Goal: Task Accomplishment & Management: Use online tool/utility

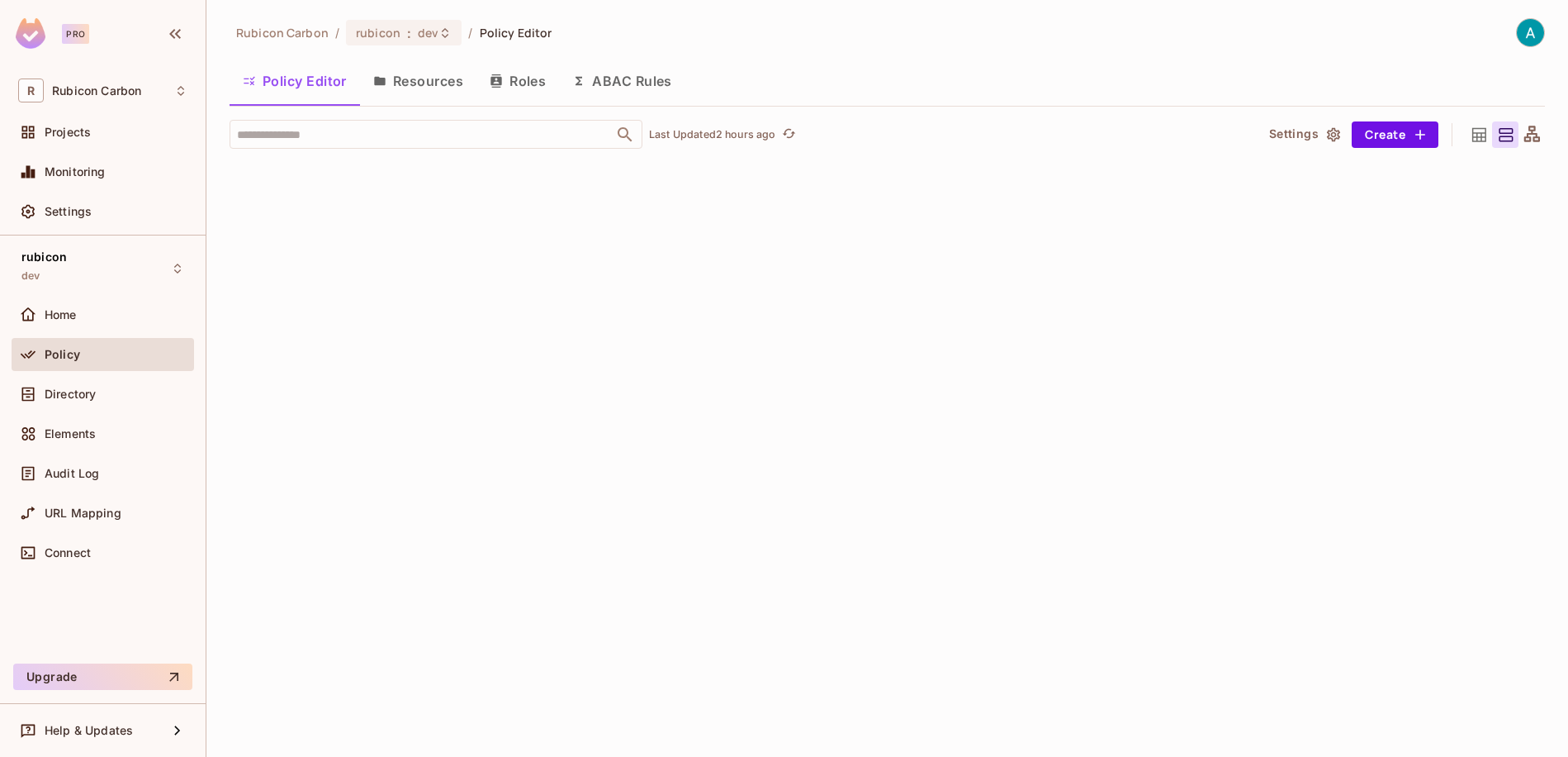
scroll to position [0, 694]
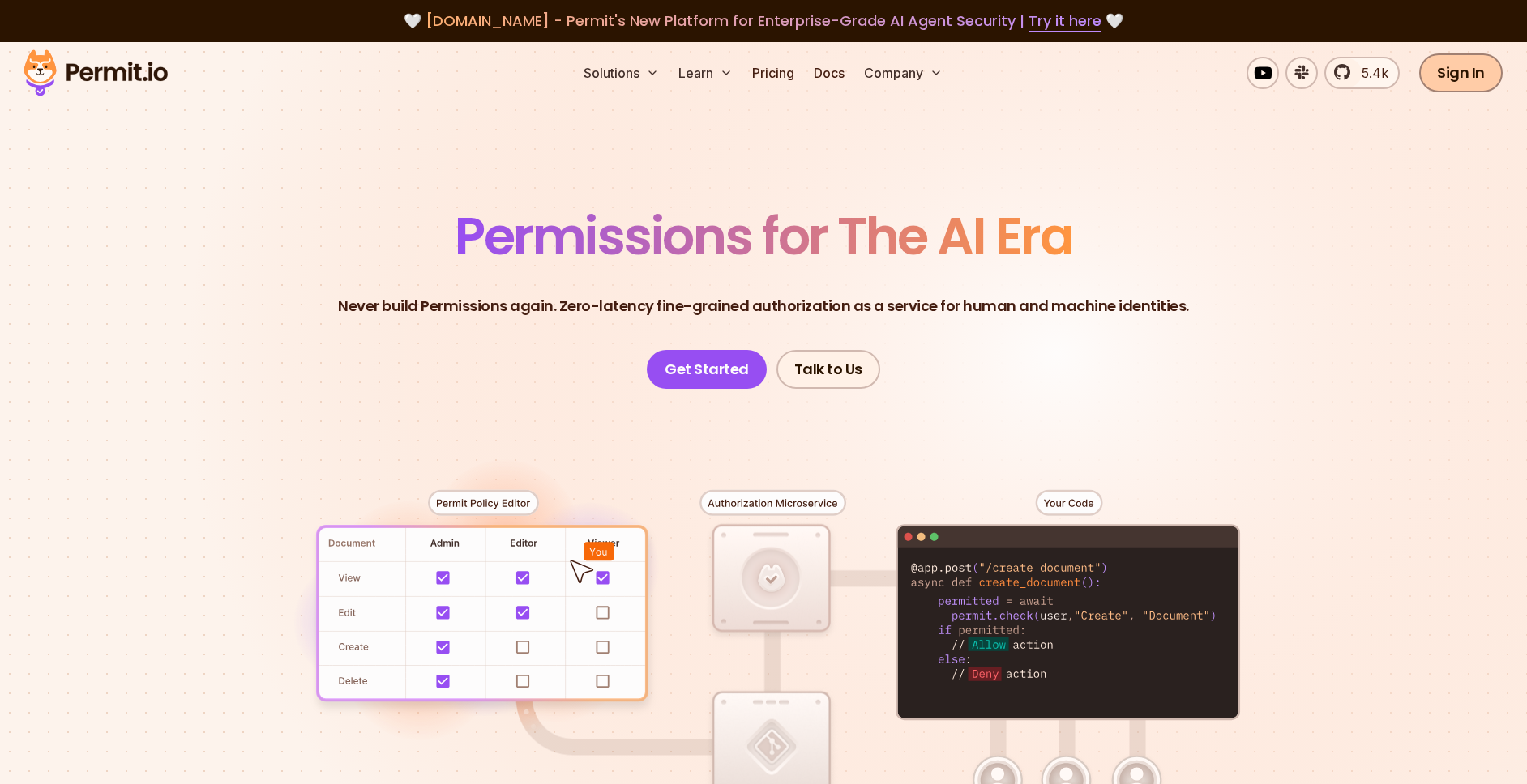
click at [1457, 75] on link "Sign In" at bounding box center [1461, 73] width 84 height 39
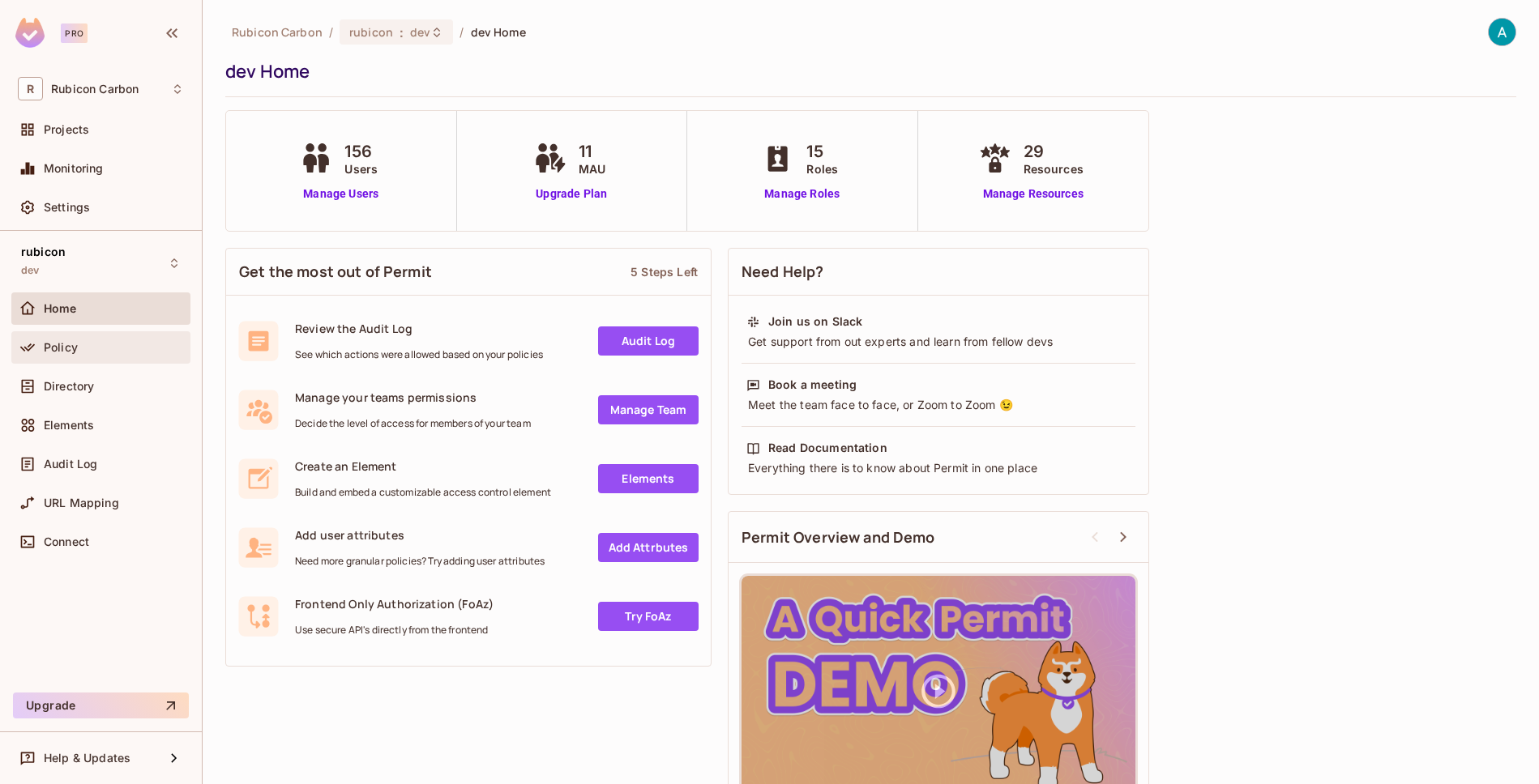
click at [46, 339] on div "Policy" at bounding box center [101, 347] width 166 height 19
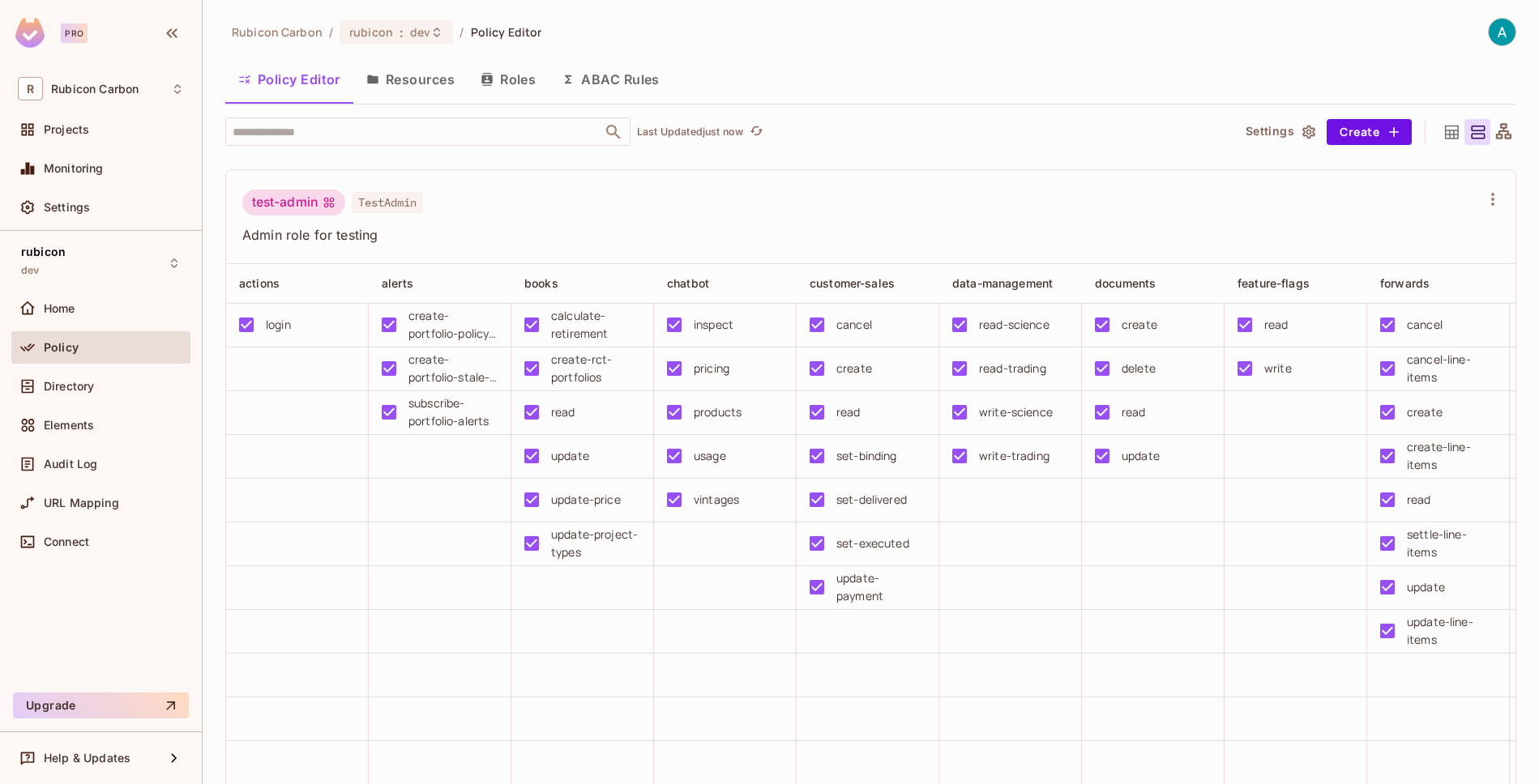
scroll to position [8877, 0]
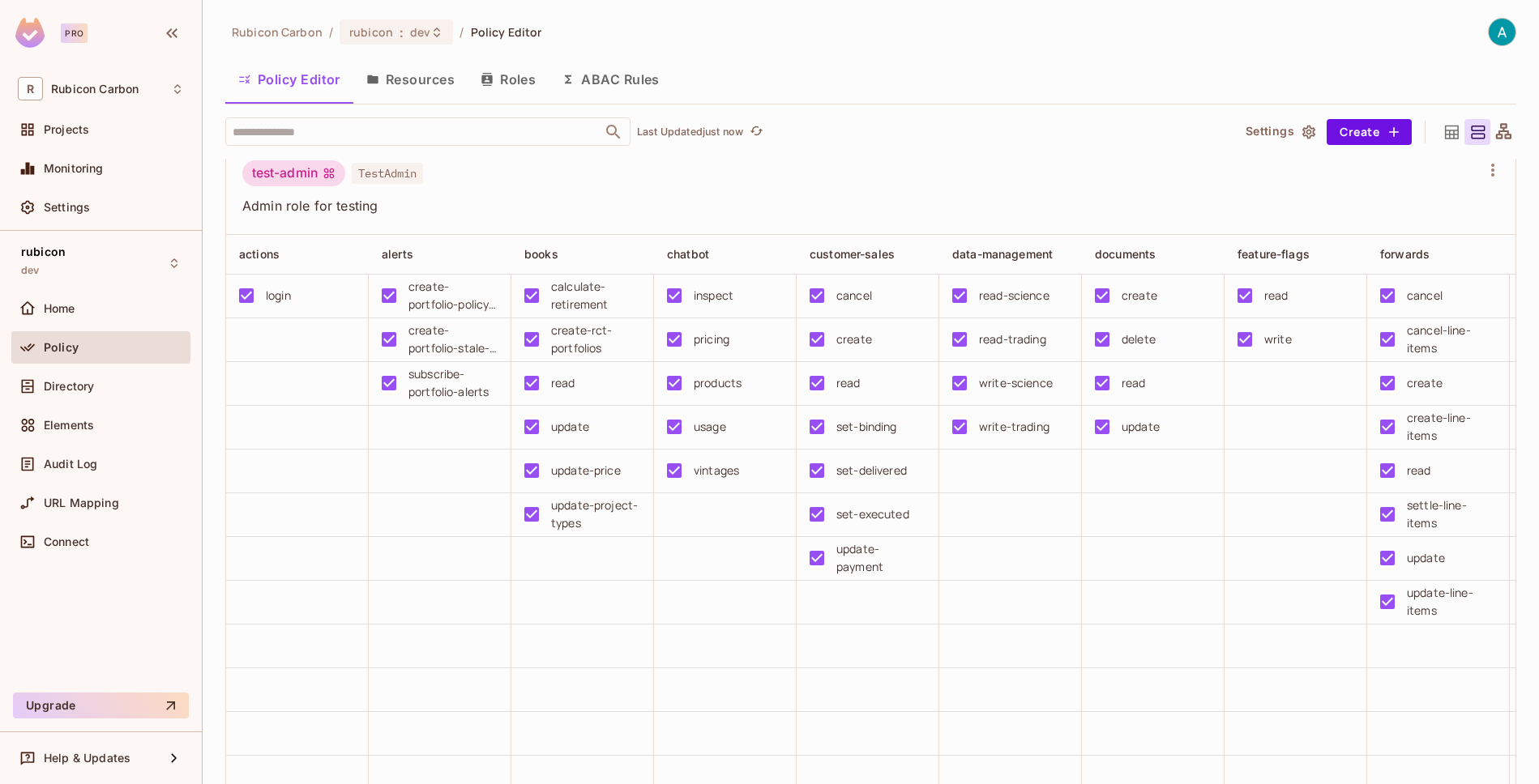
click at [1219, 581] on td at bounding box center [1153, 559] width 143 height 44
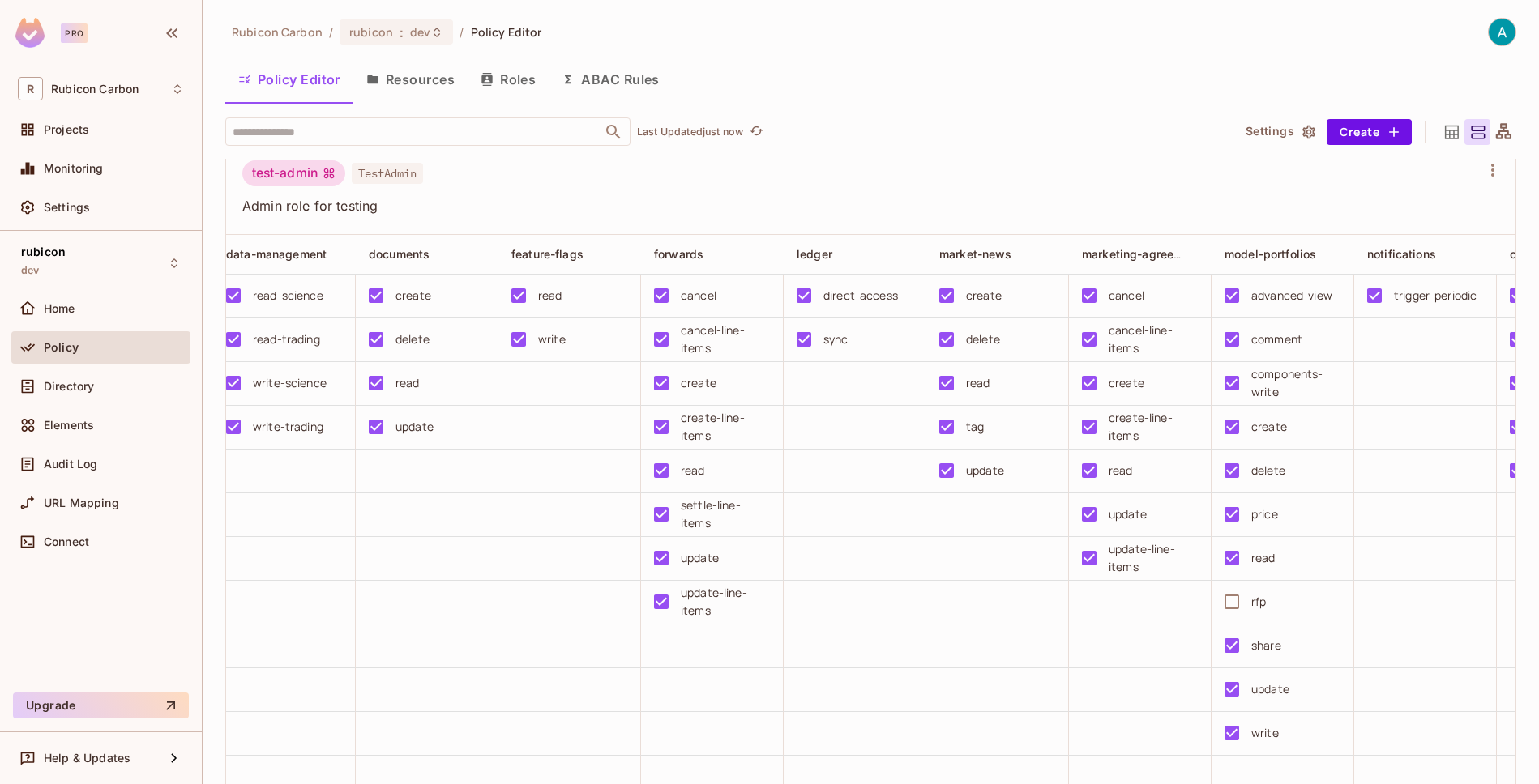
scroll to position [0, 745]
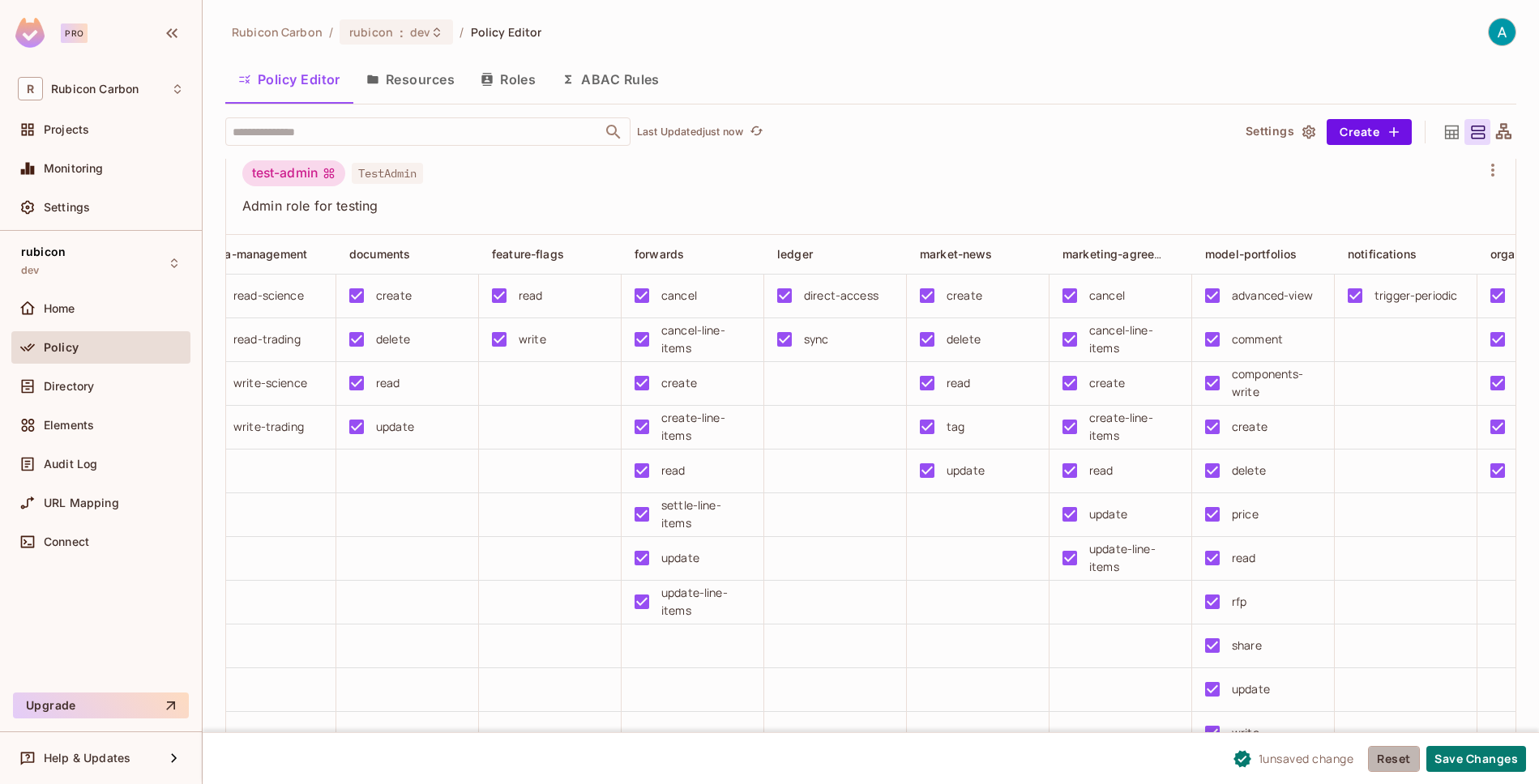
click at [1381, 766] on button "Reset" at bounding box center [1394, 759] width 52 height 26
click at [1483, 755] on button "Save Changes" at bounding box center [1476, 759] width 100 height 26
click at [410, 27] on span "dev" at bounding box center [420, 32] width 20 height 15
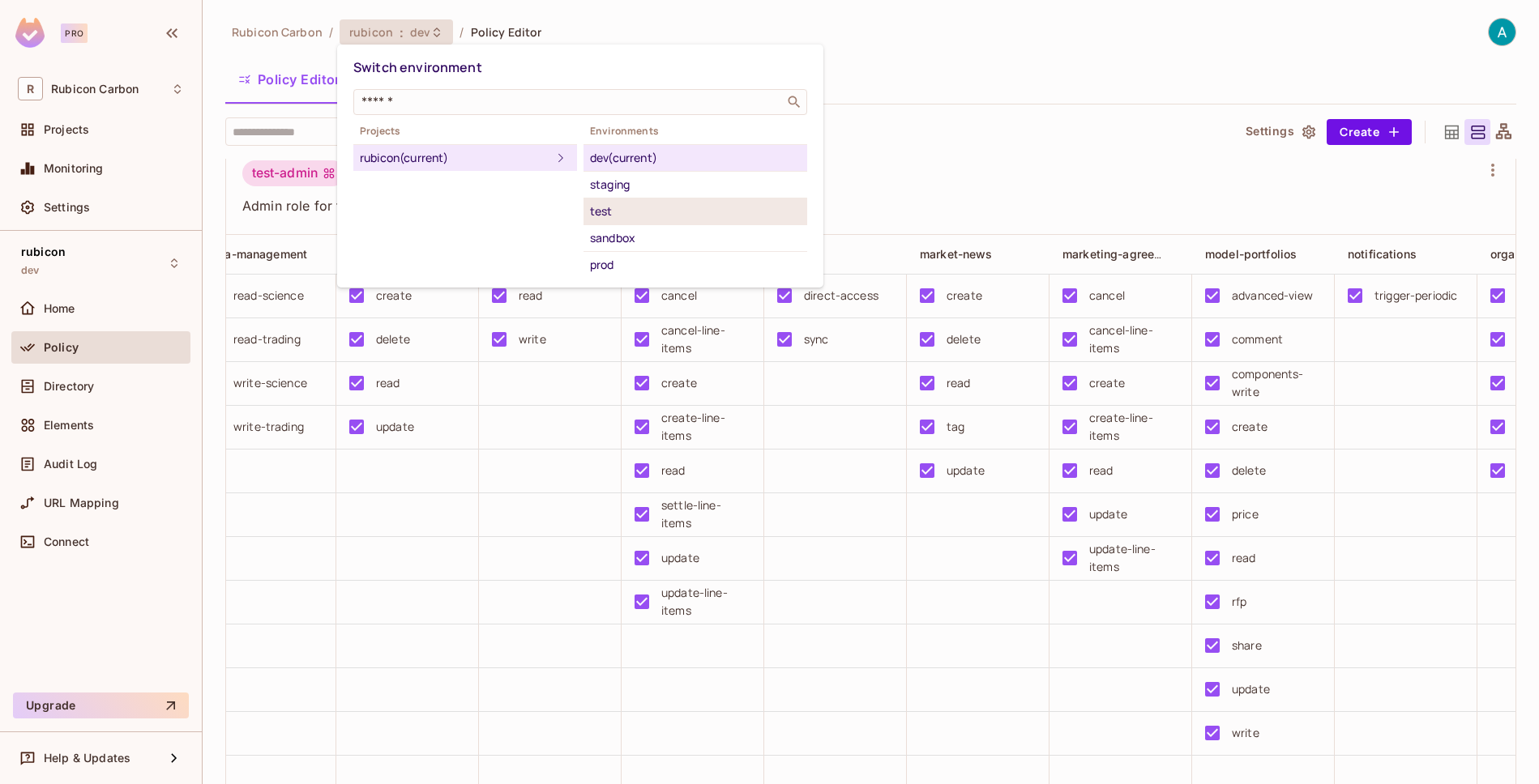
click at [636, 213] on div "test" at bounding box center [695, 211] width 211 height 19
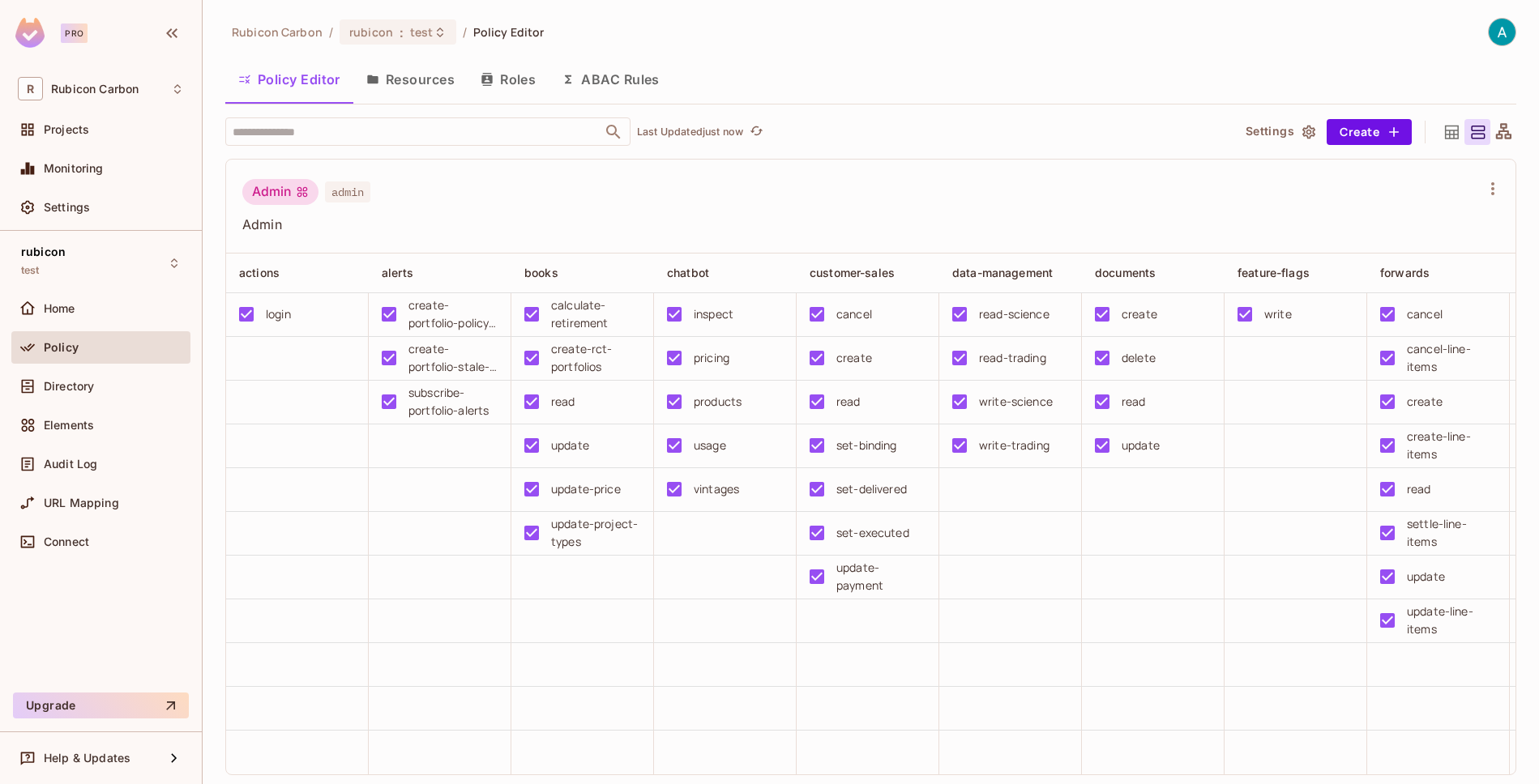
click at [1186, 609] on td at bounding box center [1153, 621] width 143 height 44
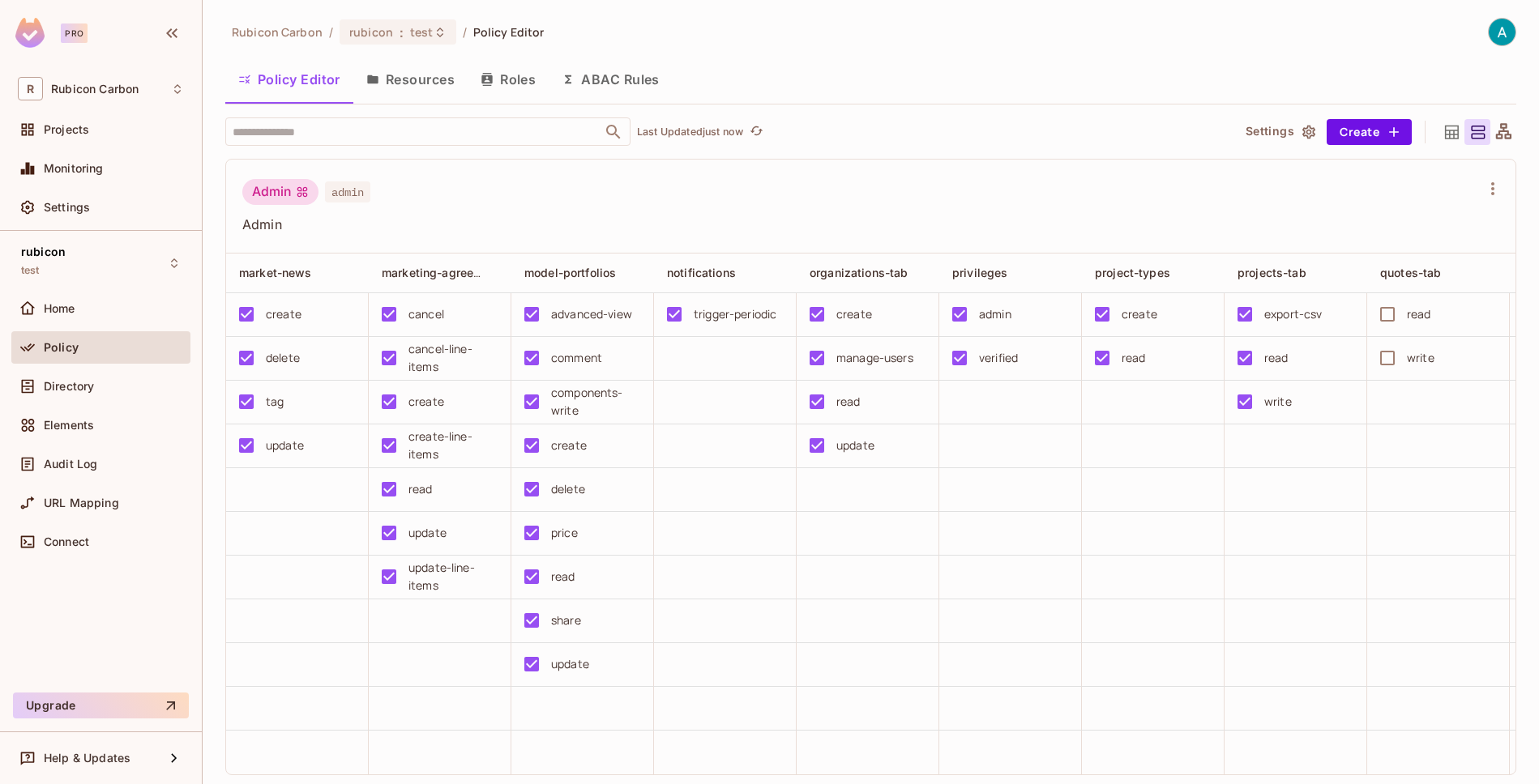
scroll to position [50, 0]
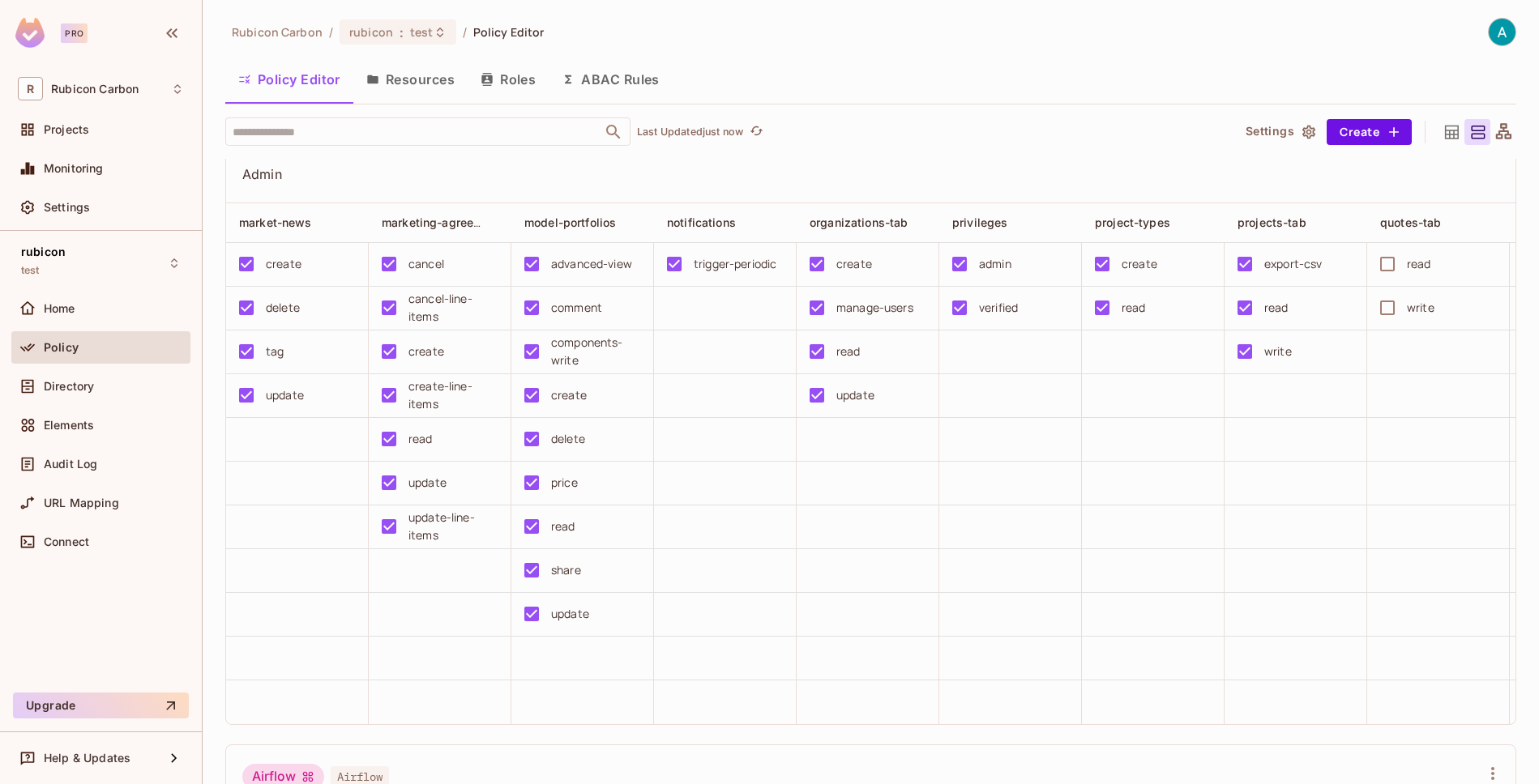
click at [459, 718] on td at bounding box center [440, 702] width 143 height 44
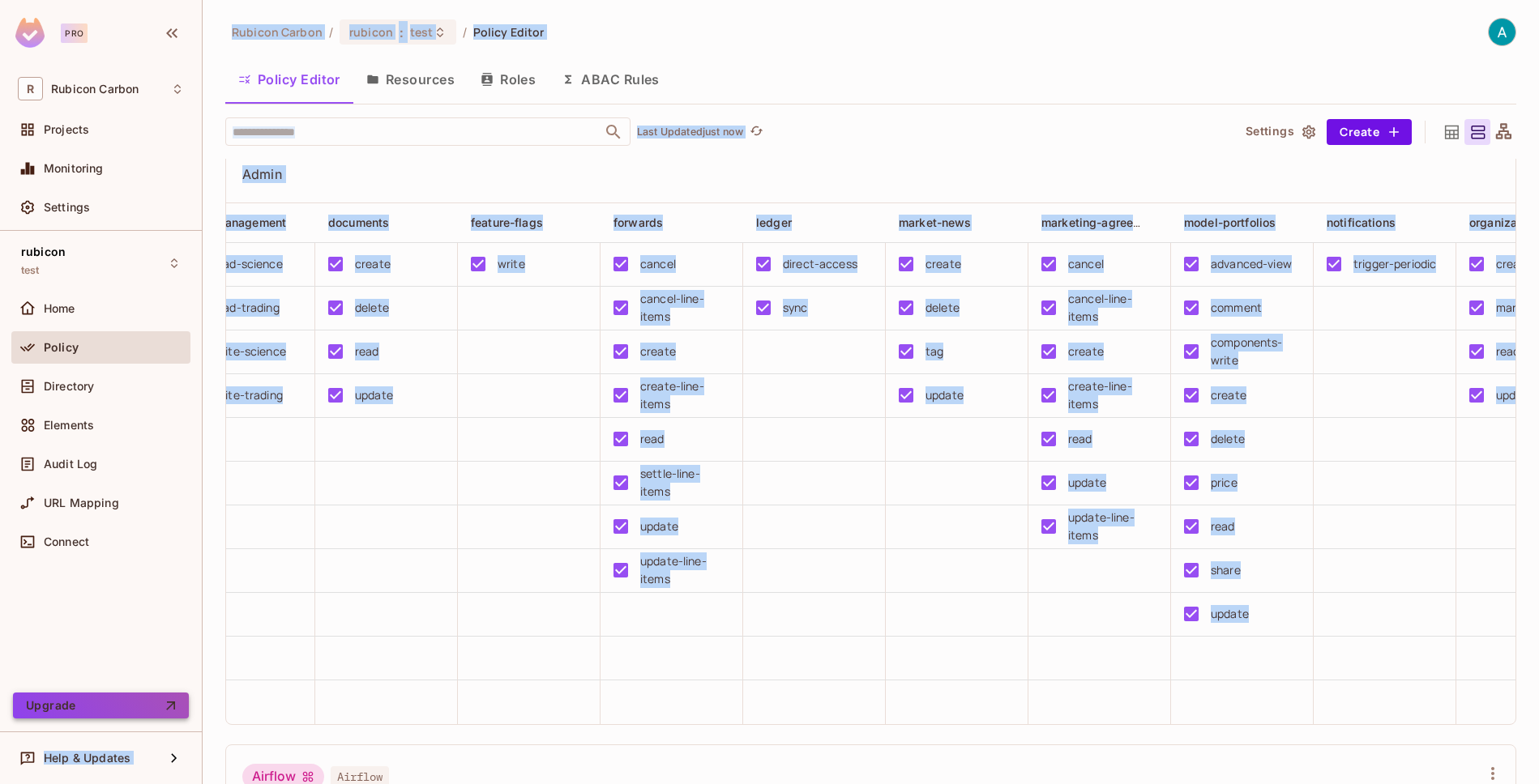
drag, startPoint x: 429, startPoint y: 712, endPoint x: 119, endPoint y: 693, distance: 310.6
click at [119, 693] on div "Pro R Rubicon Carbon Projects Monitoring Settings rubicon test Home Policy Dire…" at bounding box center [769, 392] width 1539 height 784
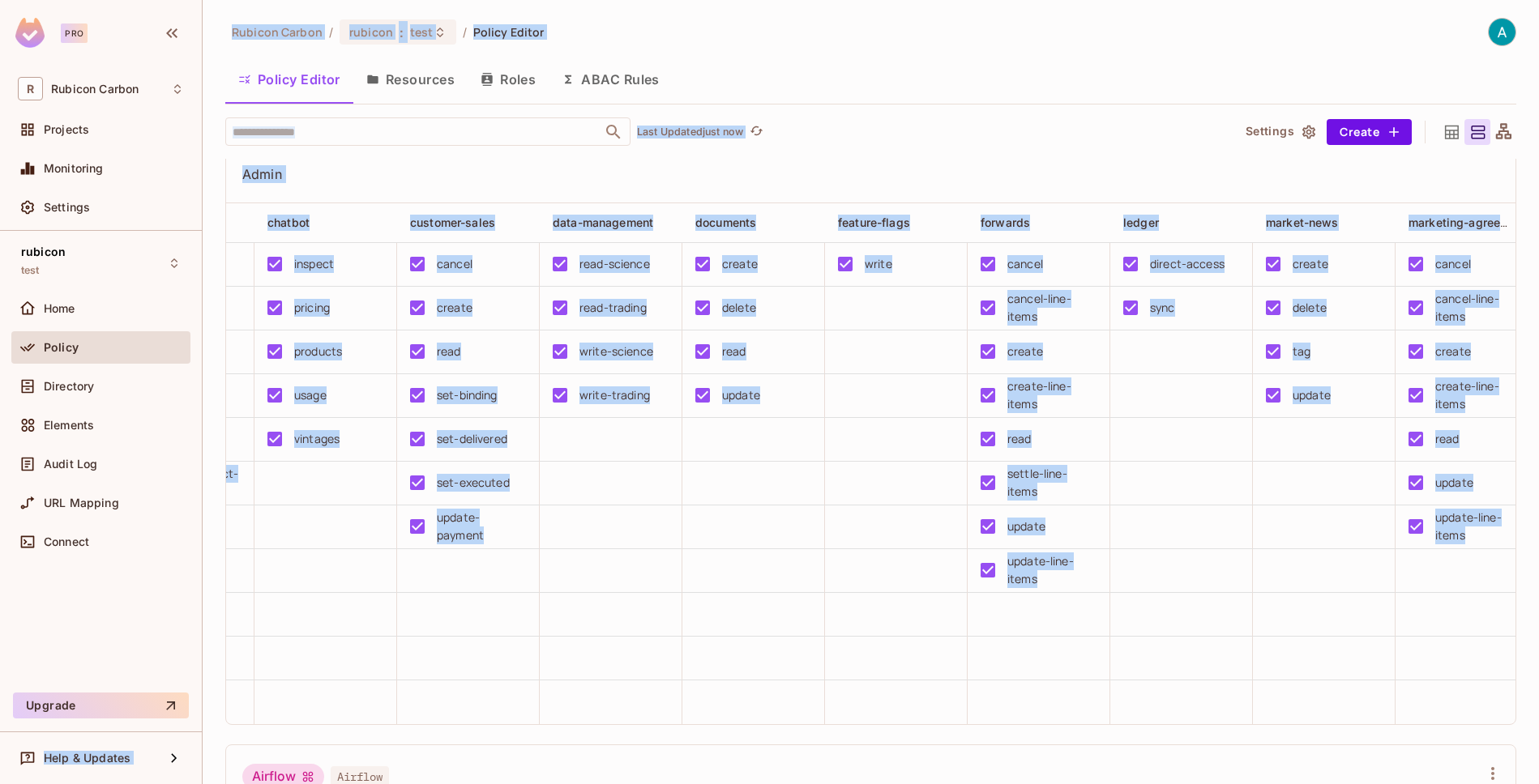
click at [1144, 650] on td at bounding box center [1181, 659] width 143 height 44
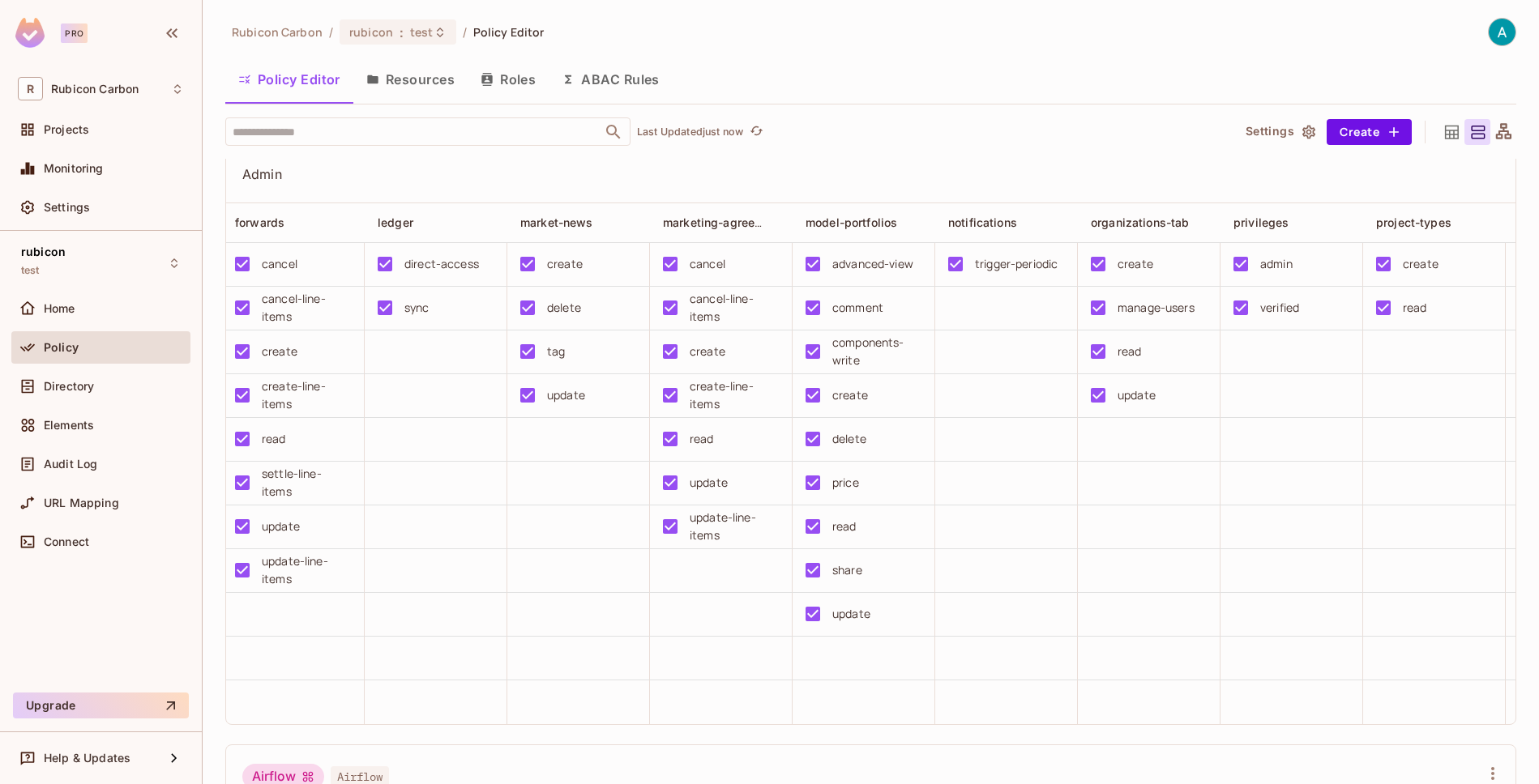
scroll to position [0, 1177]
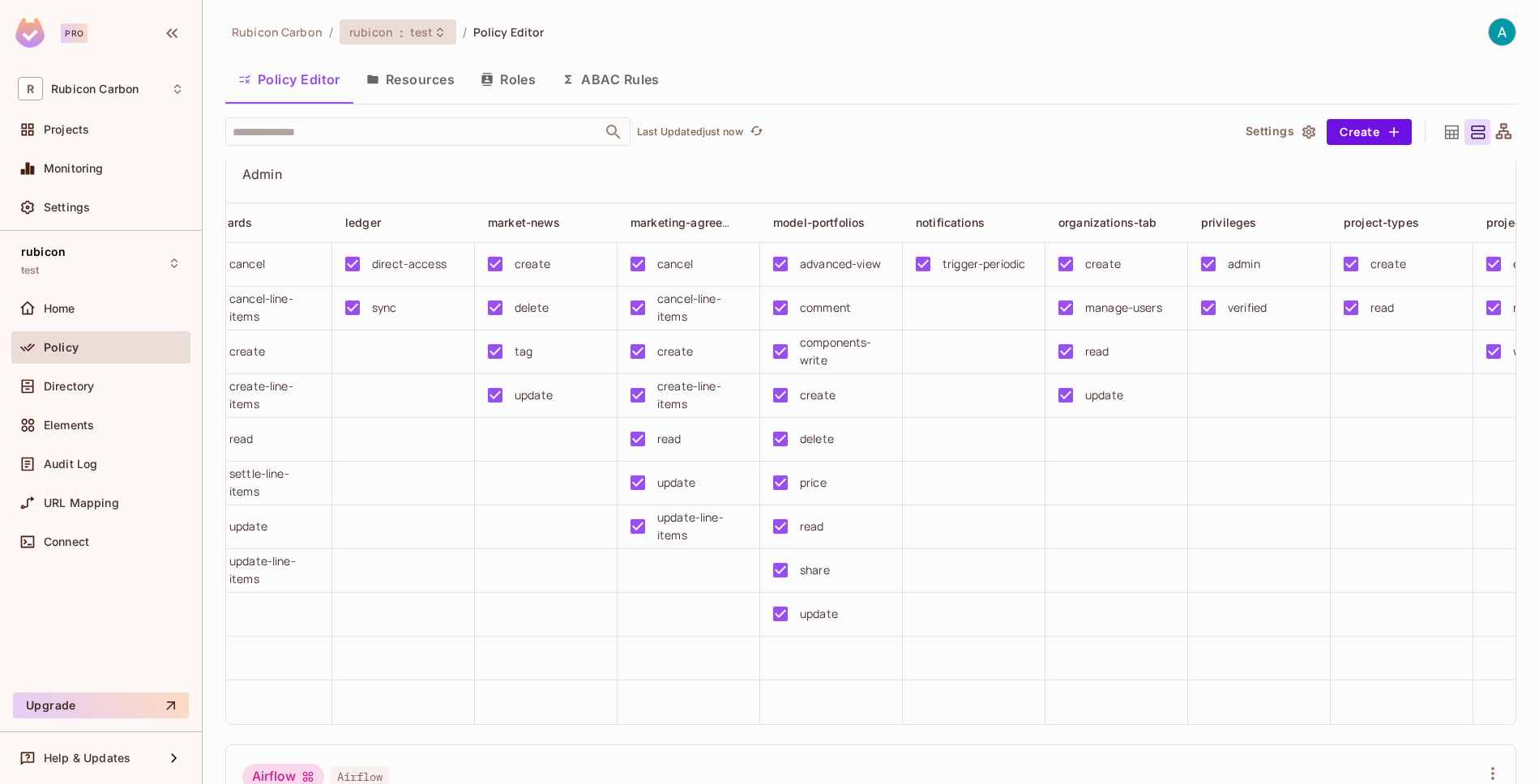
click at [410, 31] on span "test" at bounding box center [422, 32] width 24 height 15
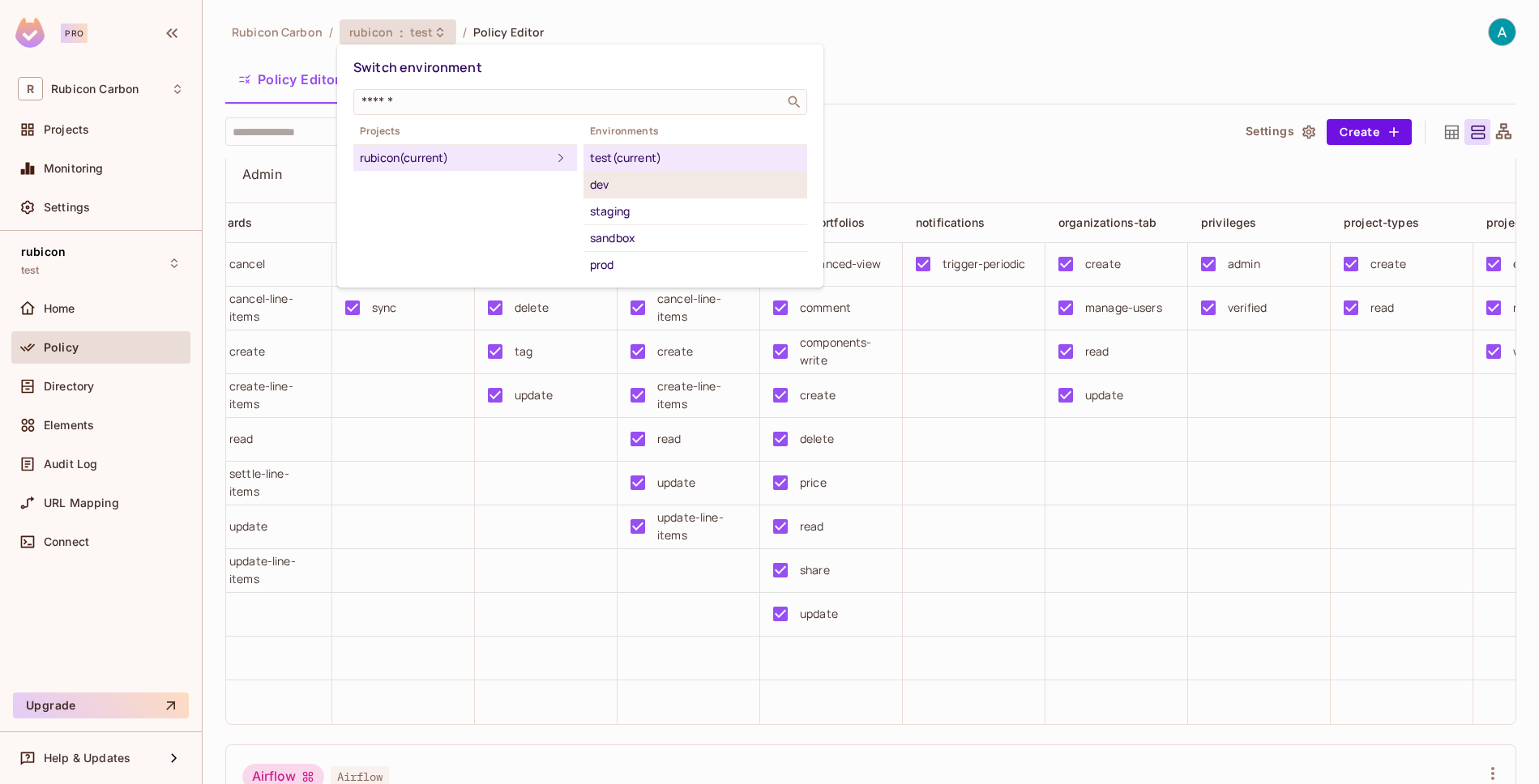
click at [586, 181] on li "dev" at bounding box center [695, 184] width 224 height 26
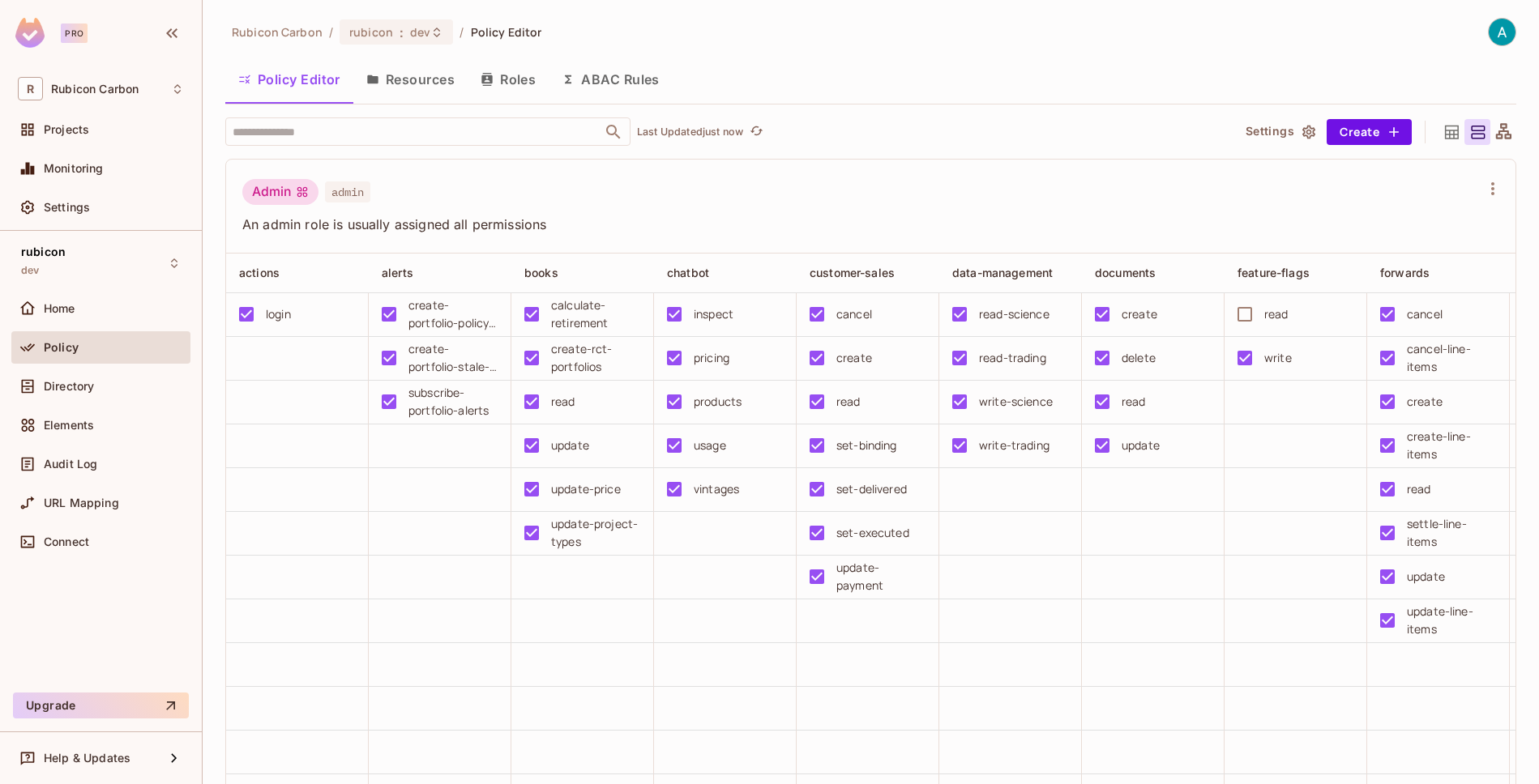
click at [1222, 692] on td at bounding box center [1153, 709] width 143 height 44
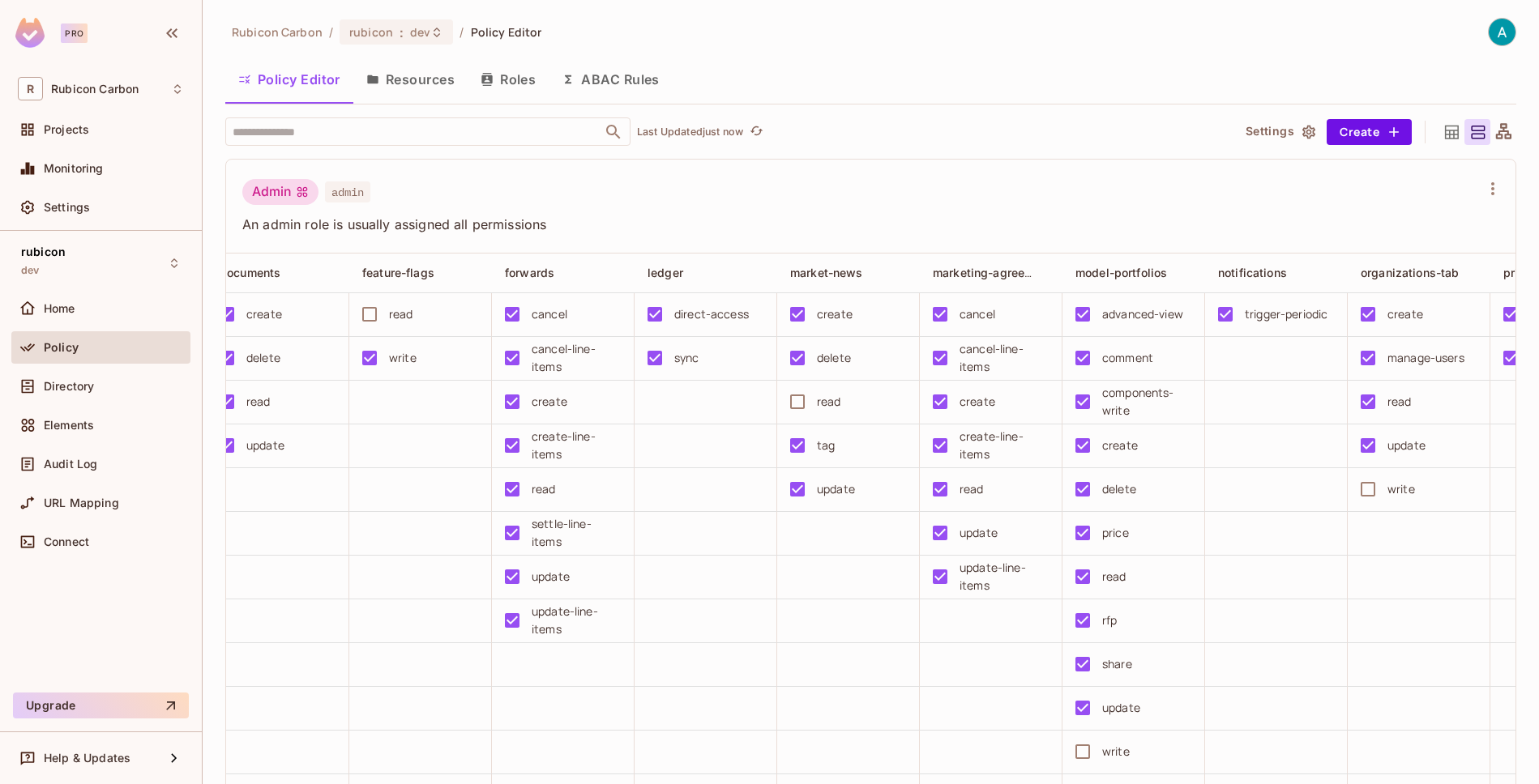
scroll to position [0, 908]
